Goal: Task Accomplishment & Management: Manage account settings

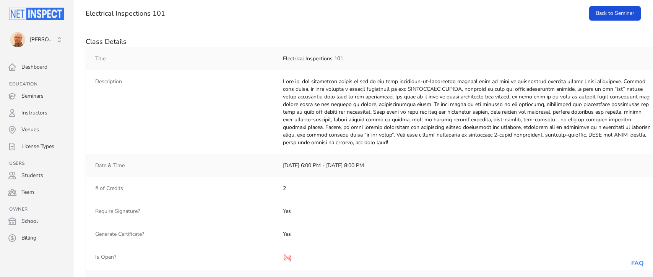
select select "25"
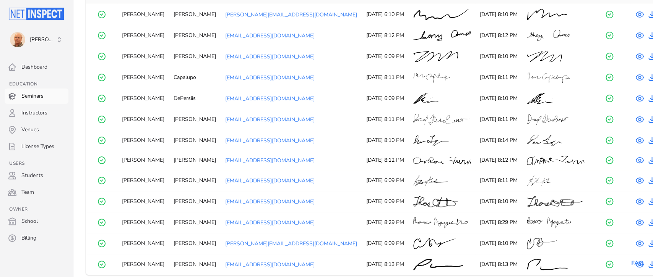
click at [34, 97] on link "Seminars" at bounding box center [37, 96] width 64 height 15
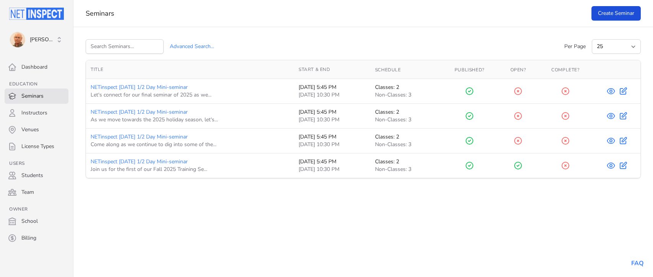
select select "25"
click at [614, 142] on icon at bounding box center [610, 140] width 9 height 9
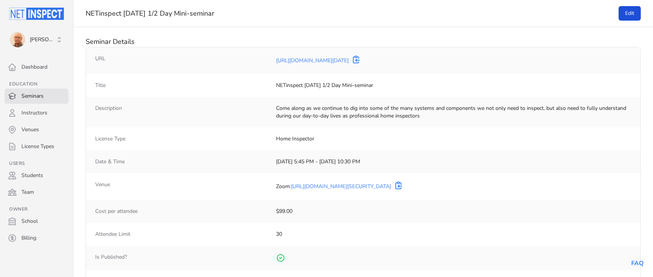
select select "25"
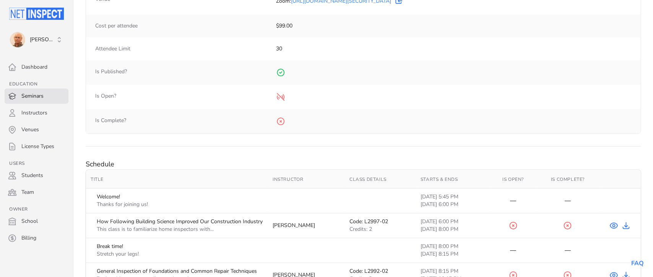
scroll to position [260, 0]
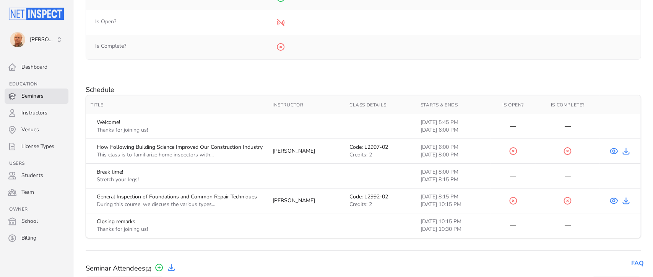
click at [33, 96] on link "Seminars" at bounding box center [37, 96] width 64 height 15
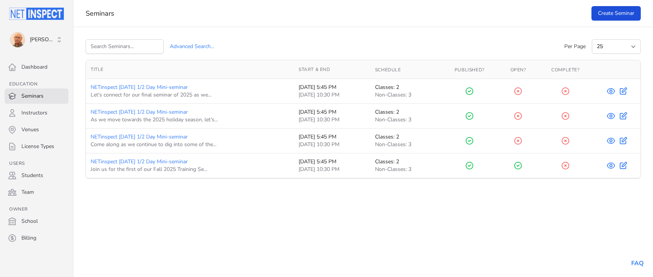
select select "25"
click at [193, 47] on button "Advanced Search..." at bounding box center [192, 46] width 44 height 15
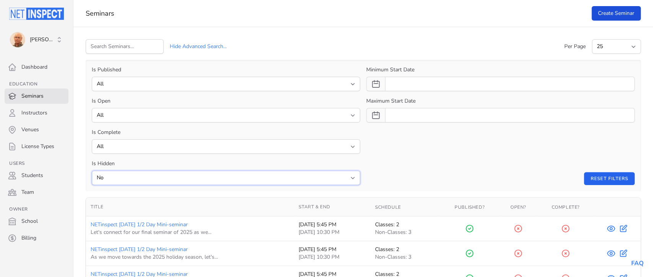
click at [92, 171] on select "All Yes No" at bounding box center [226, 178] width 268 height 15
select select "Y"
click option "Yes" at bounding box center [0, 0] width 0 height 0
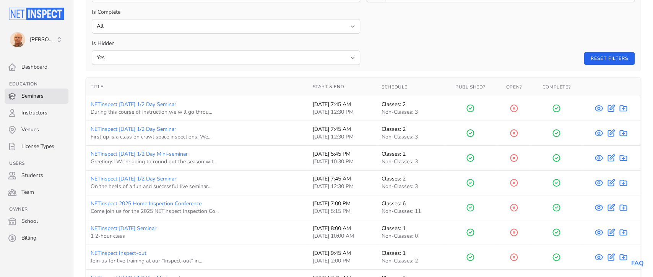
scroll to position [146, 0]
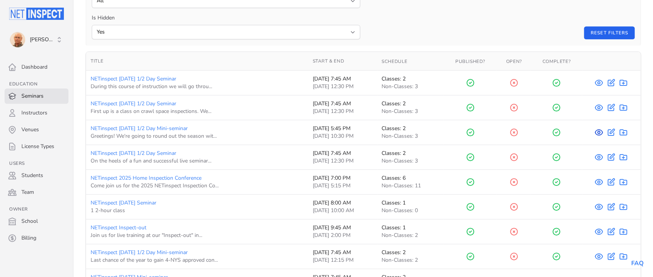
click at [598, 132] on icon at bounding box center [598, 132] width 9 height 9
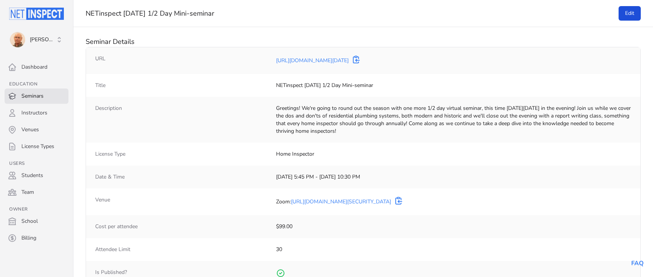
select select "25"
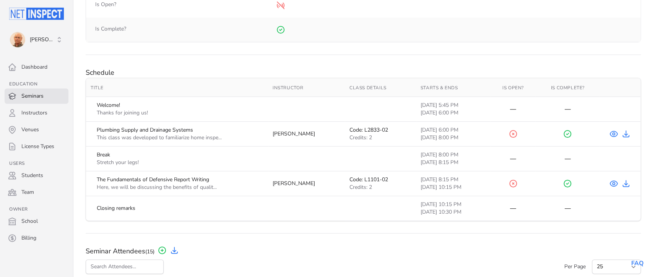
scroll to position [304, 0]
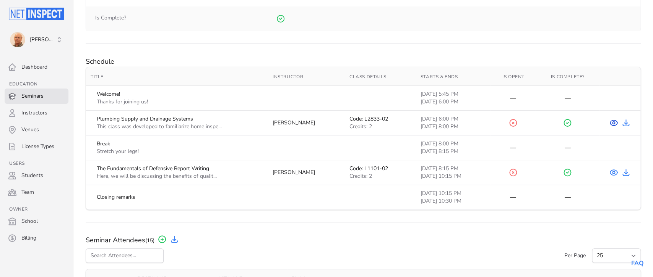
click at [613, 124] on icon at bounding box center [613, 123] width 2 height 2
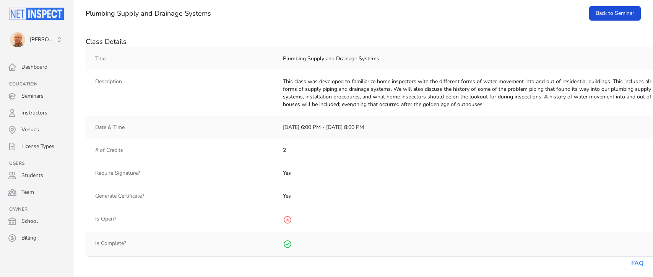
select select "25"
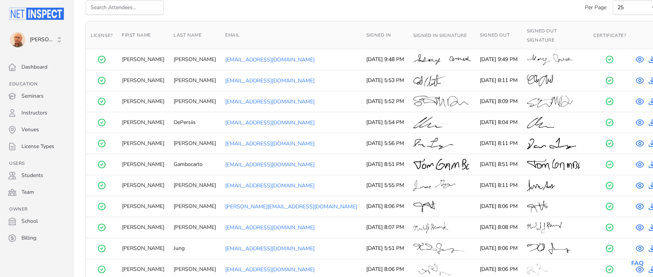
scroll to position [301, 0]
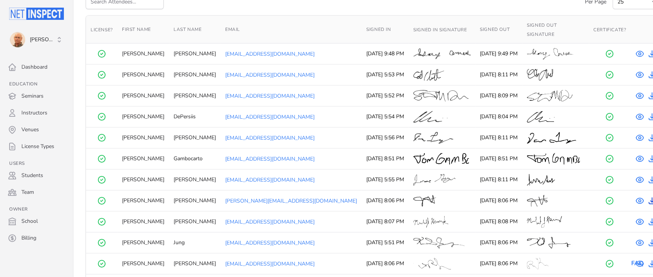
click at [647, 196] on icon "View Certificate" at bounding box center [651, 200] width 9 height 9
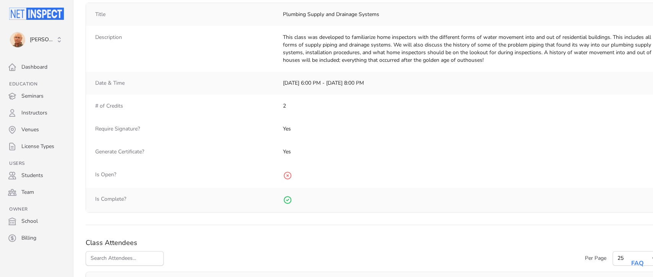
scroll to position [0, 0]
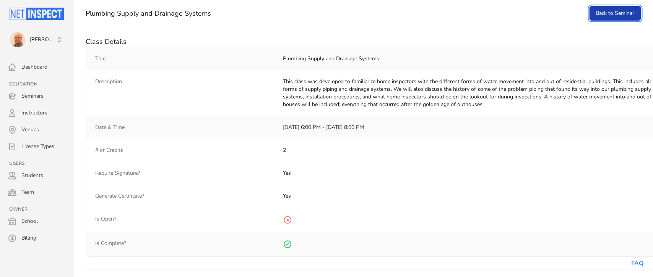
click at [611, 14] on link "Back to Seminar" at bounding box center [615, 13] width 52 height 15
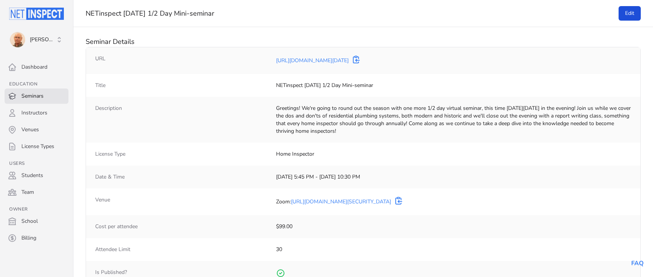
select select "25"
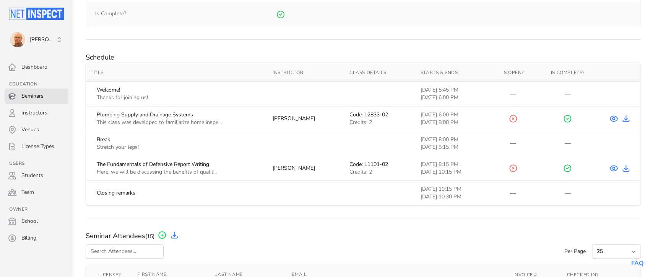
scroll to position [318, 0]
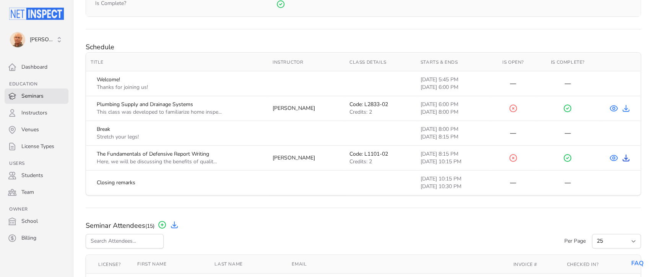
click at [625, 159] on icon at bounding box center [625, 158] width 6 height 6
click at [590, 160] on div "Class Completed" at bounding box center [567, 158] width 55 height 9
click at [612, 156] on icon at bounding box center [613, 158] width 7 height 5
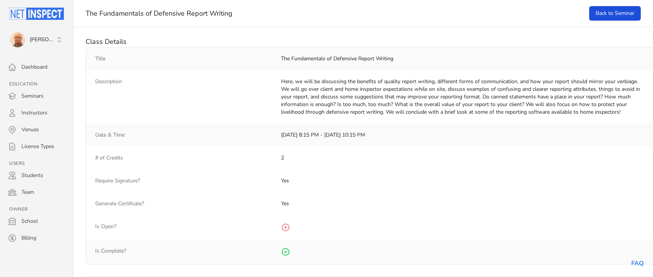
select select "25"
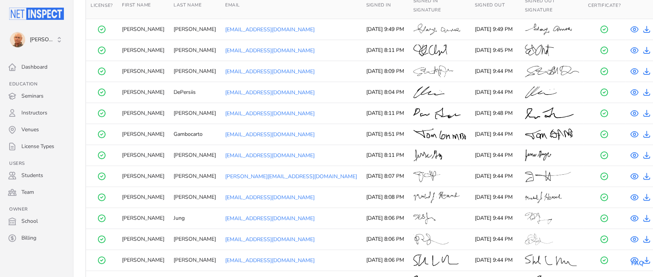
scroll to position [335, 0]
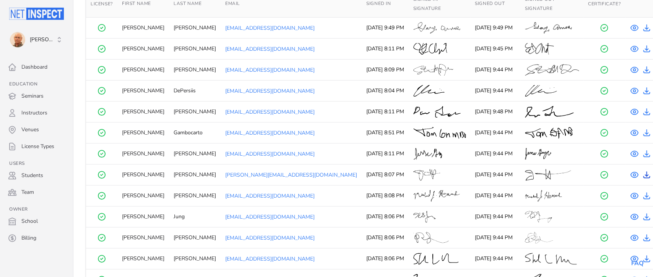
click at [642, 174] on icon "View Certificate" at bounding box center [646, 174] width 9 height 9
click at [37, 97] on link "Seminars" at bounding box center [37, 96] width 64 height 15
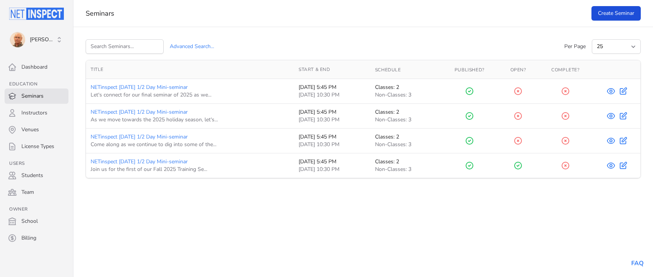
select select "25"
click at [34, 175] on link "Students" at bounding box center [37, 175] width 64 height 15
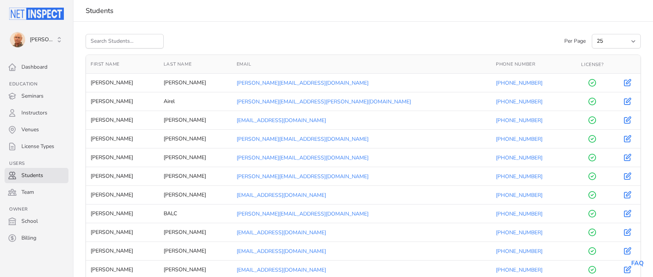
select select "25"
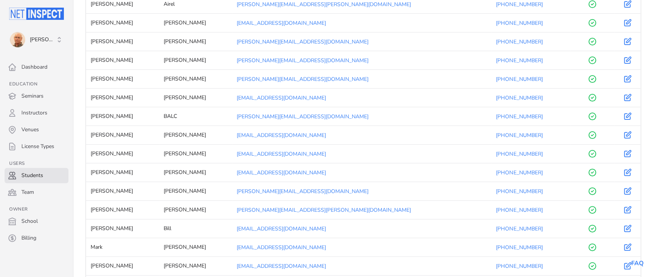
scroll to position [291, 0]
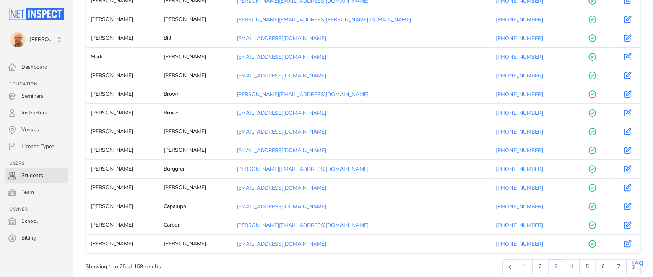
click at [556, 267] on button "3" at bounding box center [556, 267] width 16 height 15
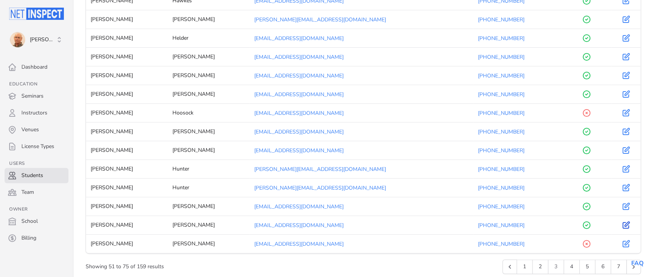
click at [626, 225] on icon "Edit" at bounding box center [625, 225] width 9 height 9
type input "[PERSON_NAME]"
type input "[EMAIL_ADDRESS][DOMAIN_NAME]"
select select "4"
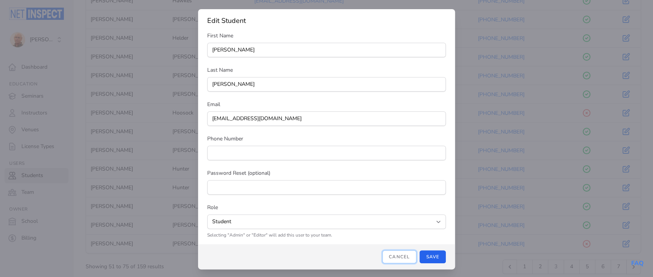
click at [399, 259] on button "Cancel" at bounding box center [399, 257] width 34 height 13
